Goal: Check status: Check status

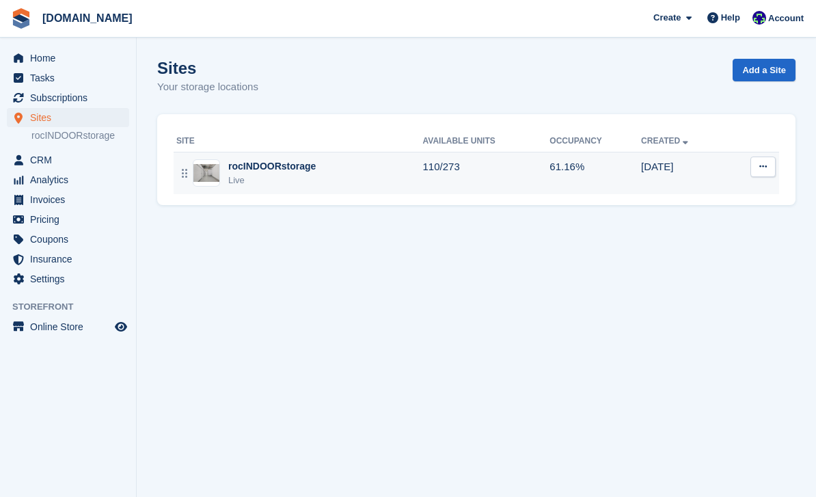
click at [267, 192] on td "rocINDOORstorage Live" at bounding box center [298, 173] width 249 height 42
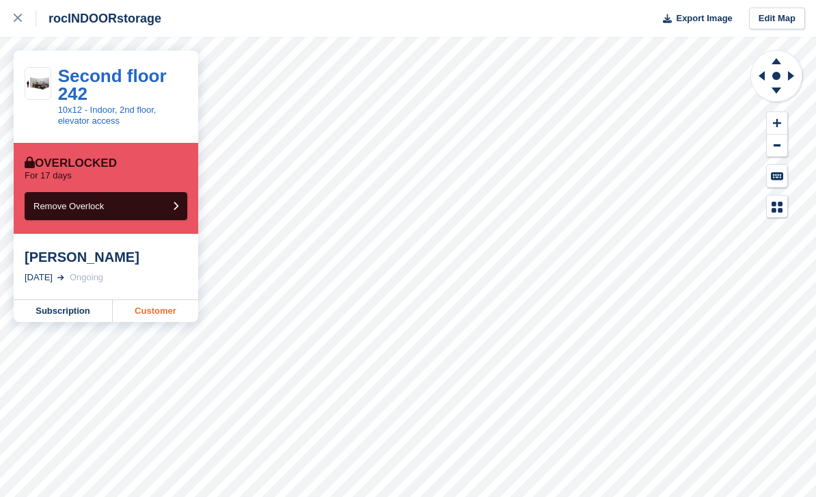
click at [167, 315] on link "Customer" at bounding box center [155, 311] width 85 height 22
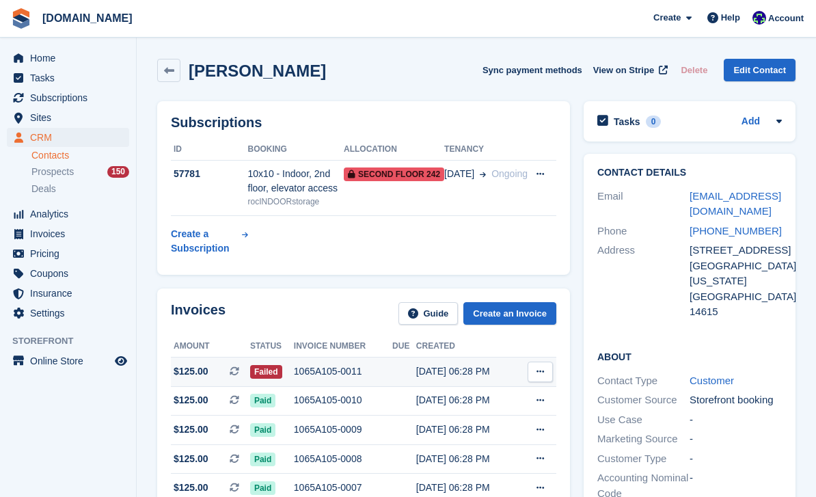
click at [342, 381] on td "1065A105-0011" at bounding box center [343, 371] width 98 height 29
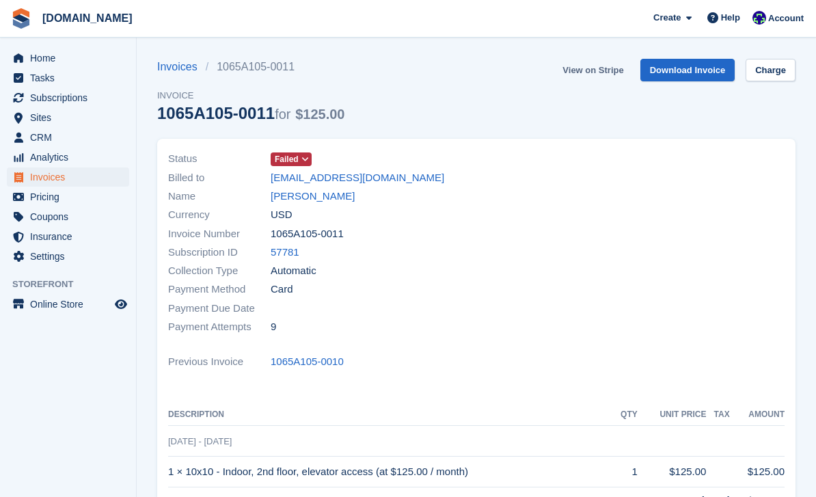
click at [597, 74] on link "View on Stripe" at bounding box center [593, 70] width 72 height 23
